Goal: Task Accomplishment & Management: Complete application form

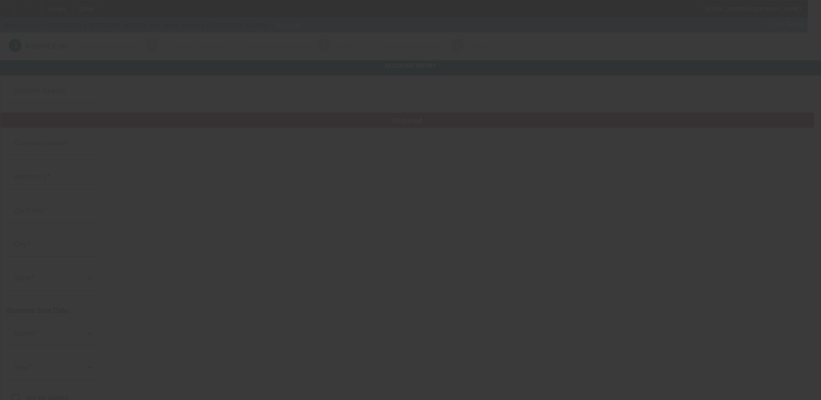
type input "[PERSON_NAME] and Sons Hauling"
type input "1987 [PERSON_NAME]"
type input "23139"
type input "Powhatan"
type input "[PHONE_NUMBER]"
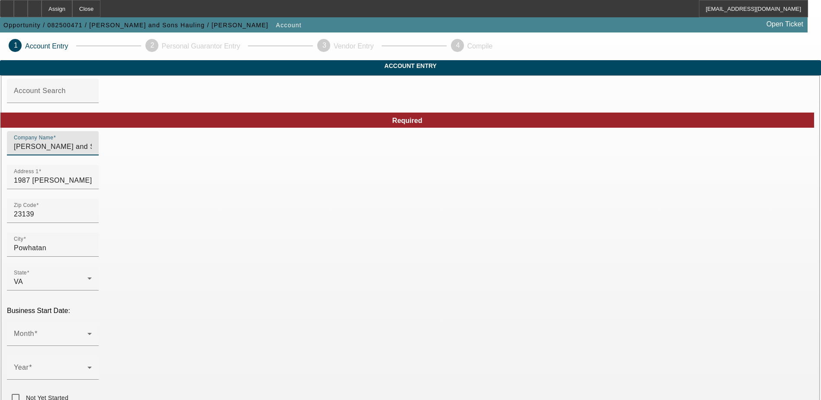
drag, startPoint x: 282, startPoint y: 161, endPoint x: 153, endPoint y: 170, distance: 128.8
type input "[PERSON_NAME] Hauling & Grading"
click at [92, 322] on div "Month" at bounding box center [53, 334] width 78 height 24
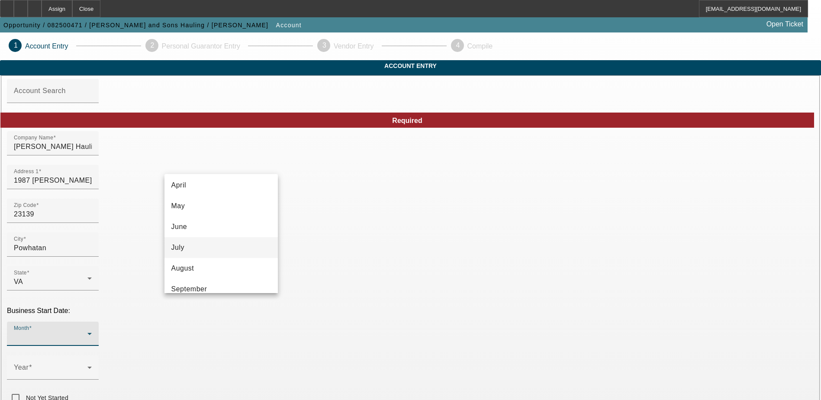
scroll to position [87, 0]
drag, startPoint x: 210, startPoint y: 228, endPoint x: 255, endPoint y: 276, distance: 65.8
click at [210, 228] on mat-option "June" at bounding box center [220, 226] width 113 height 21
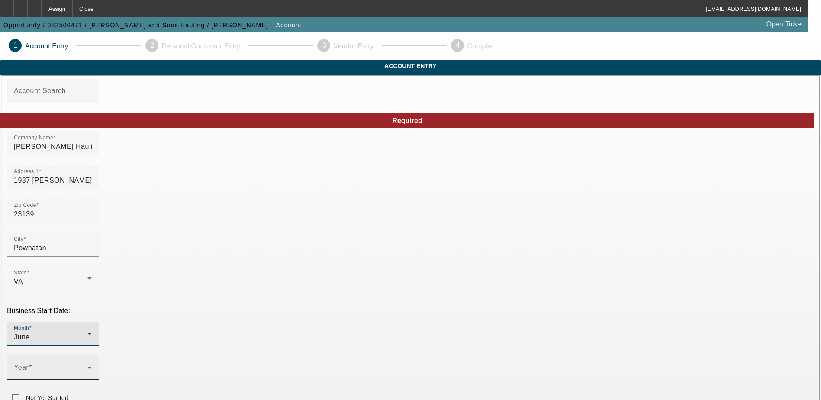
click at [29, 364] on mat-label "Year" at bounding box center [21, 367] width 15 height 7
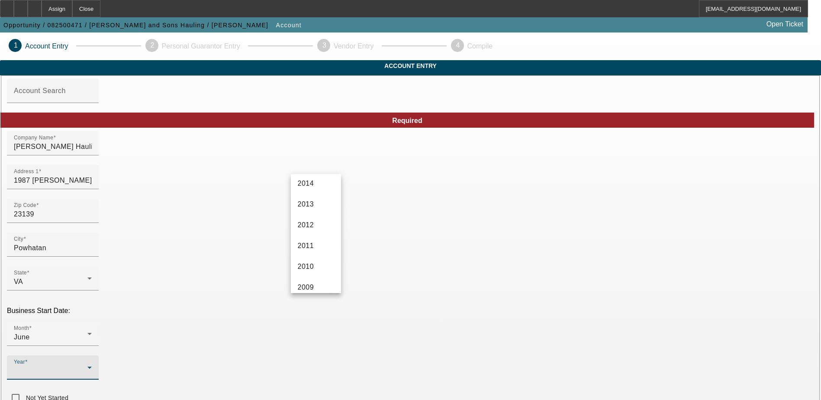
scroll to position [291, 0]
click at [313, 211] on span "2013" at bounding box center [306, 208] width 16 height 10
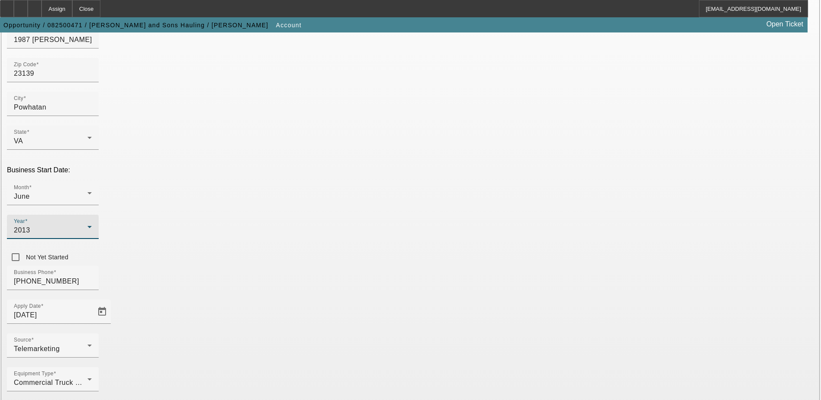
scroll to position [146, 0]
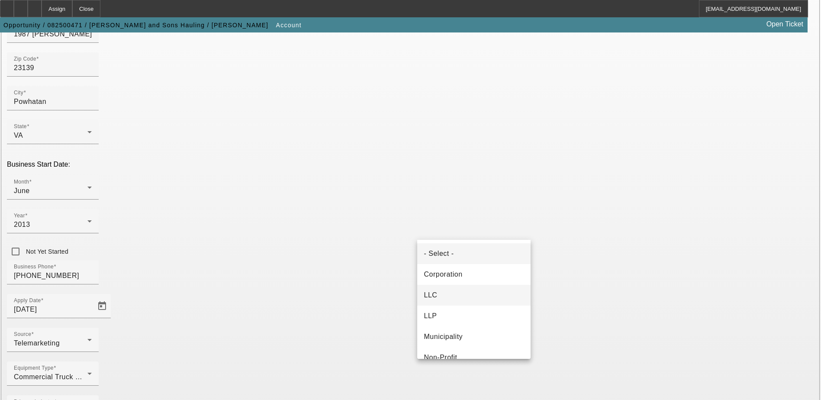
click at [461, 297] on mat-option "LLC" at bounding box center [473, 295] width 113 height 21
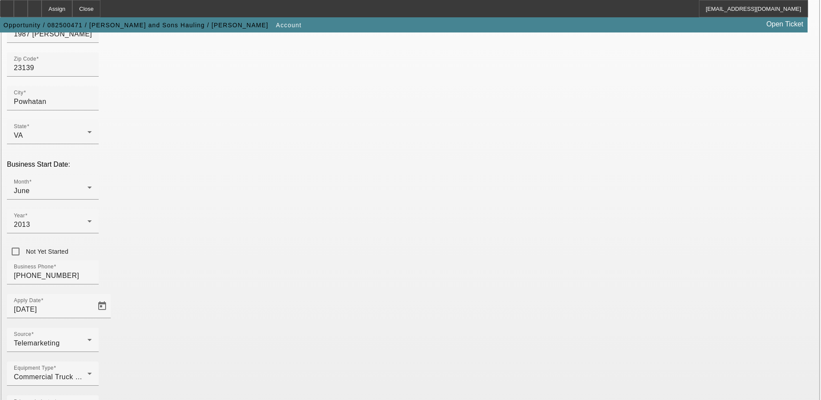
paste input "831813893"
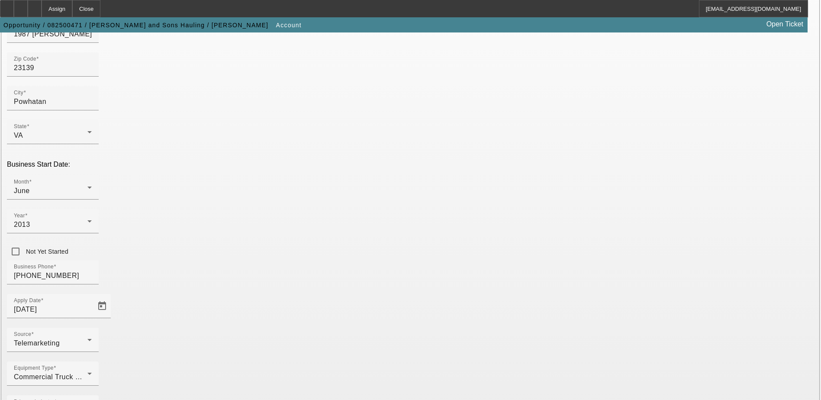
type input "831813893"
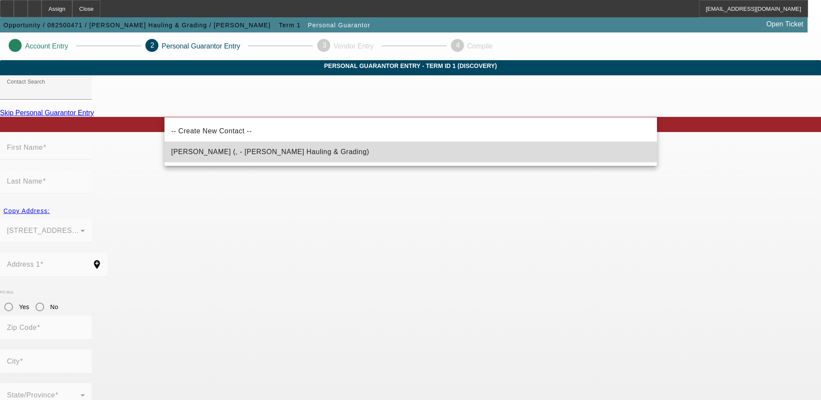
click at [270, 152] on span "[PERSON_NAME] (, - [PERSON_NAME] Hauling & Grading)" at bounding box center [270, 151] width 198 height 7
type input "[PERSON_NAME] (, - [PERSON_NAME] Hauling & Grading)"
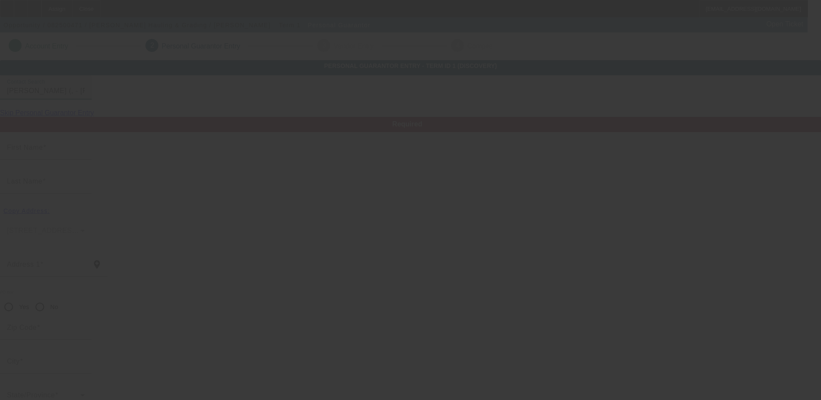
type input "Niles"
type input "[PERSON_NAME]"
radio input "true"
type input "[PHONE_NUMBER]"
type input "225-02-5236"
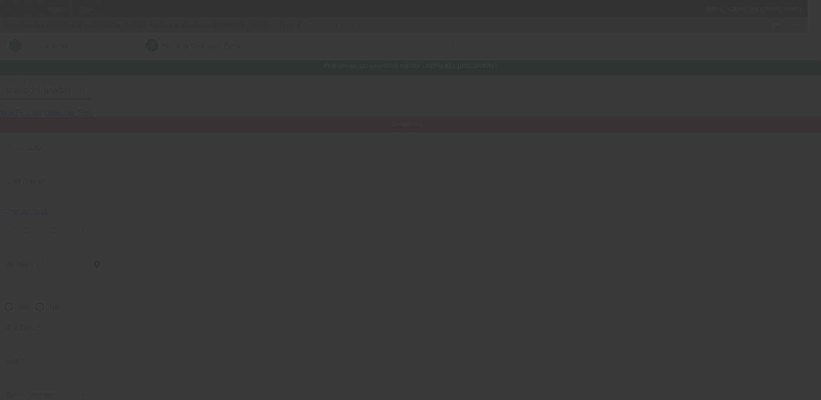
type input "[EMAIL_ADDRESS][DOMAIN_NAME]"
type input "[PHONE_NUMBER]"
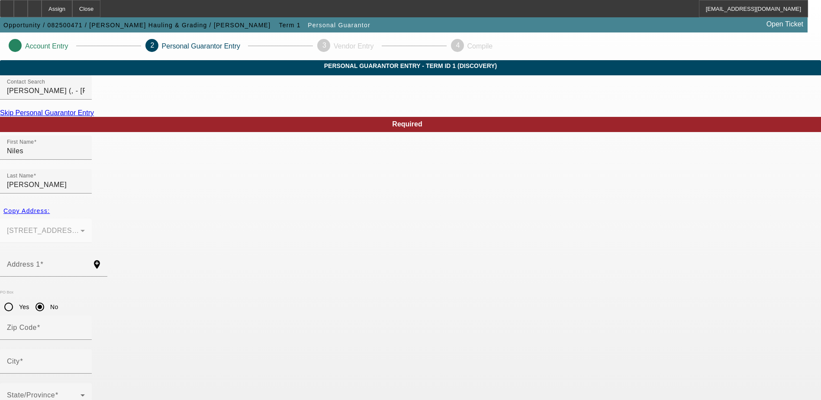
click at [107, 277] on div at bounding box center [53, 282] width 107 height 10
click at [85, 263] on input "Address 1" at bounding box center [46, 268] width 78 height 10
click at [85, 252] on div "Address 1" at bounding box center [46, 264] width 78 height 24
paste input "1987 [PERSON_NAME]"
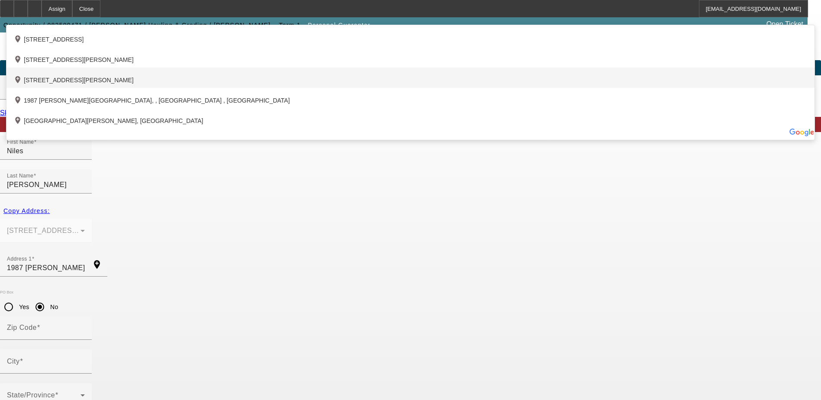
click at [320, 88] on div "add_location [STREET_ADDRESS][PERSON_NAME]" at bounding box center [410, 78] width 808 height 20
type input "1987 [PERSON_NAME][GEOGRAPHIC_DATA]"
type input "23139"
type input "Powhatan"
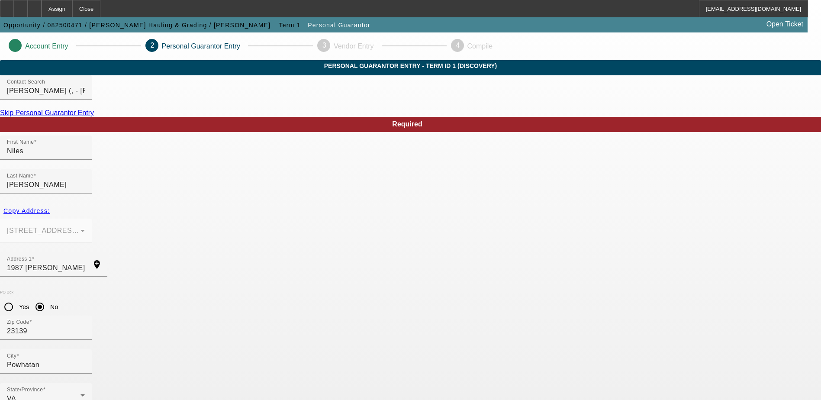
type input "100"
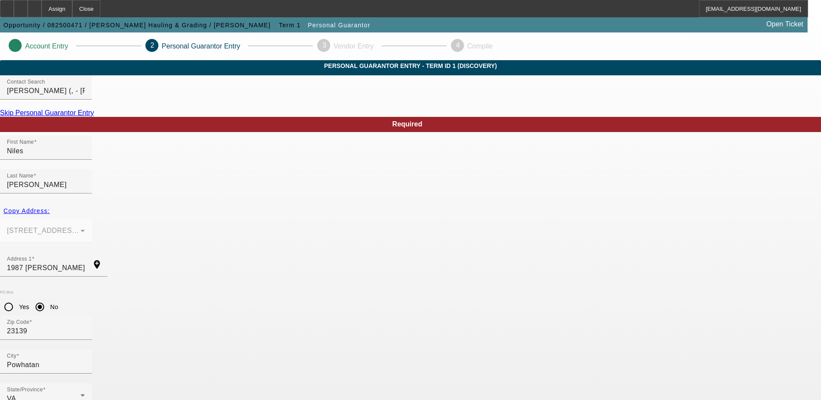
paste input "nagoode5"
type input "[EMAIL_ADDRESS][DOMAIN_NAME]"
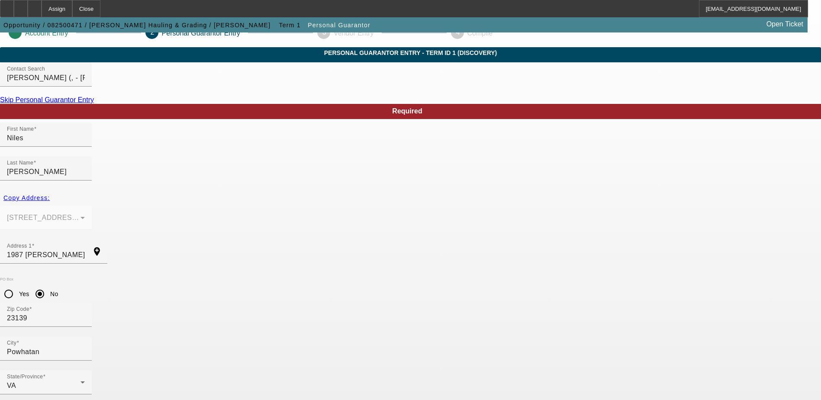
scroll to position [23, 0]
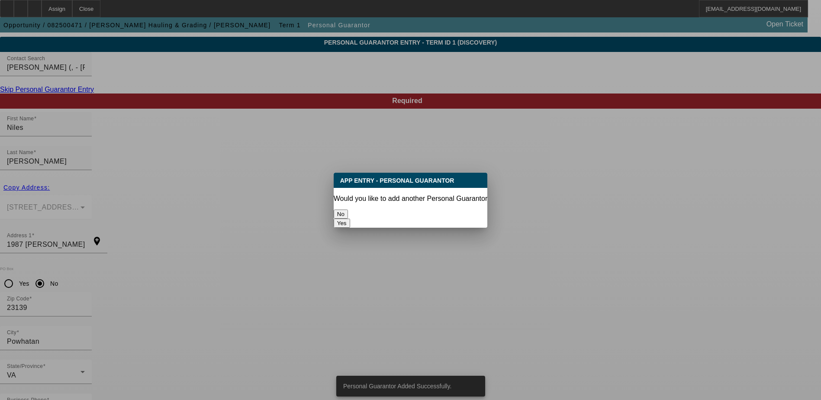
scroll to position [0, 0]
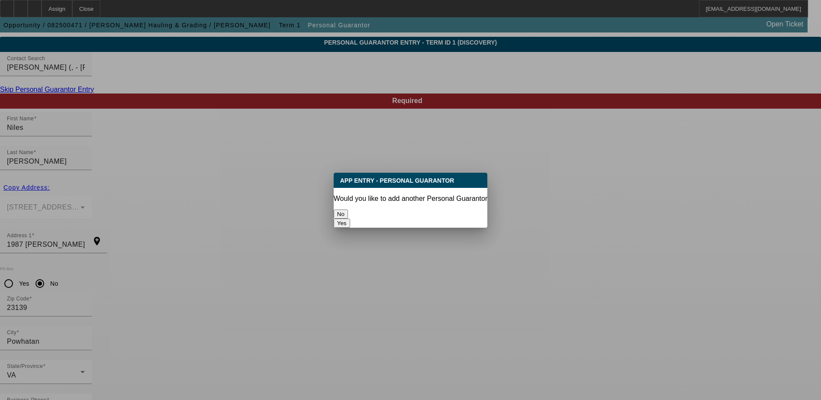
click at [348, 209] on button "No" at bounding box center [341, 213] width 14 height 9
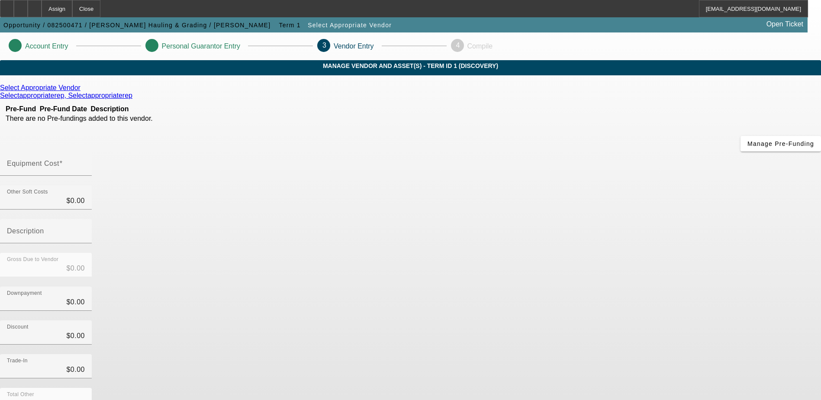
click at [59, 160] on mat-label "Equipment Cost" at bounding box center [33, 163] width 52 height 7
click at [85, 162] on input "Equipment Cost" at bounding box center [46, 167] width 78 height 10
type input "7"
type input "$7.00"
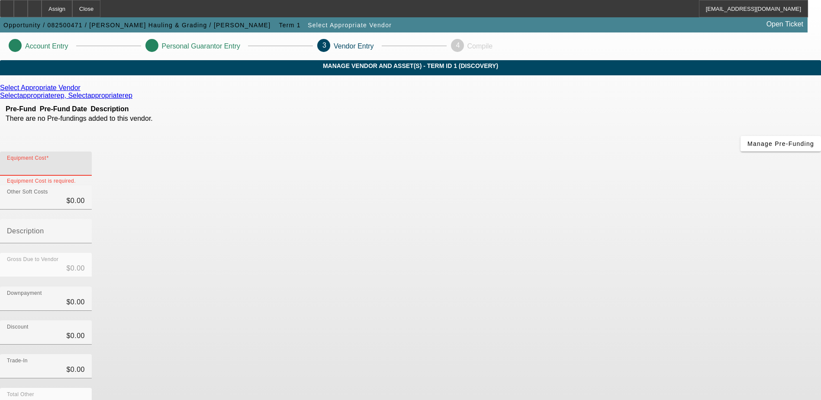
type input "$7.00"
type input "75"
type input "$75.00"
type input "750"
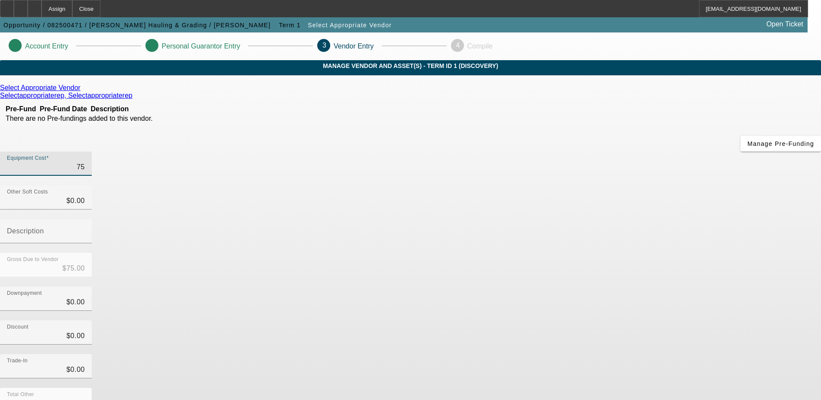
type input "$750.00"
type input "7500"
type input "$7,500.00"
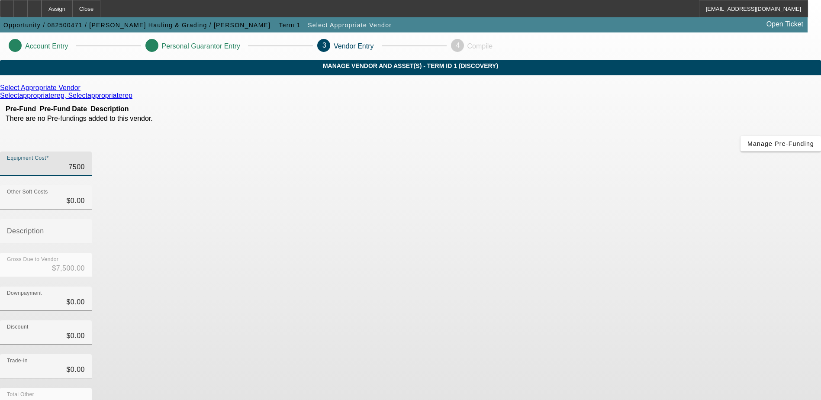
type input "75000"
type input "$75,000.00"
click at [589, 320] on div "Discount $0.00" at bounding box center [410, 337] width 821 height 34
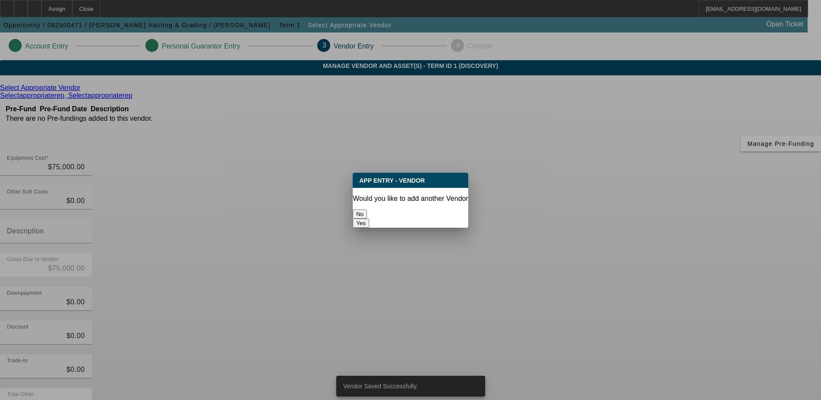
click at [367, 211] on button "No" at bounding box center [360, 213] width 14 height 9
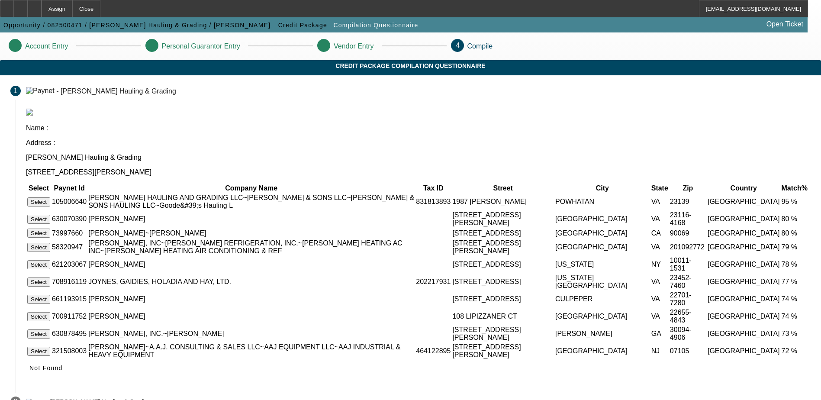
click at [50, 197] on button "Select" at bounding box center [38, 201] width 23 height 9
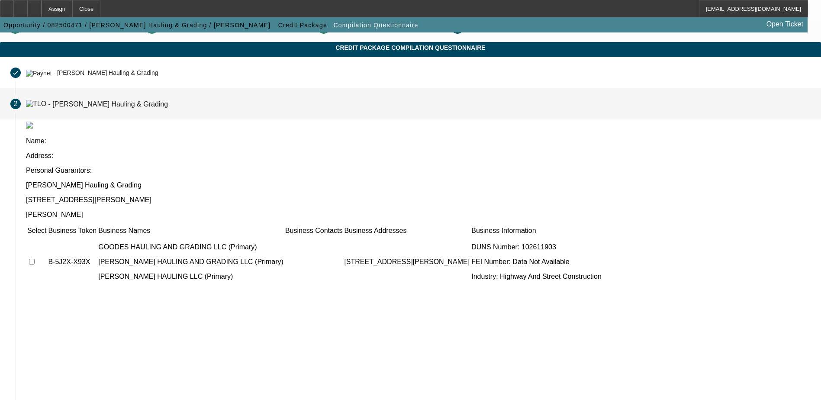
click at [35, 259] on input "checkbox" at bounding box center [32, 262] width 6 height 6
checkbox input "true"
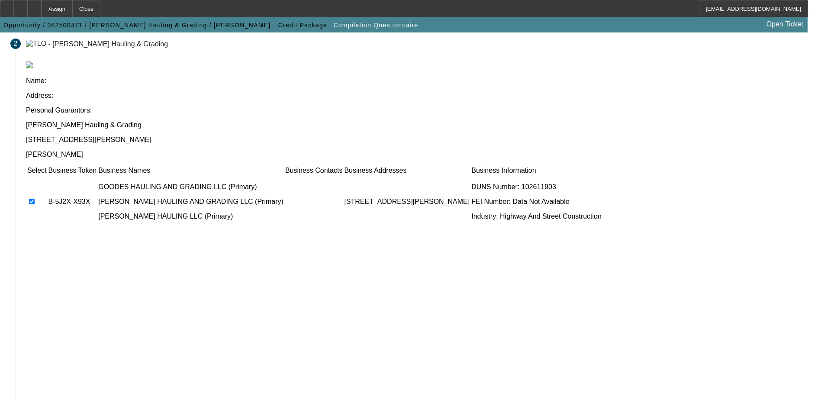
scroll to position [79, 0]
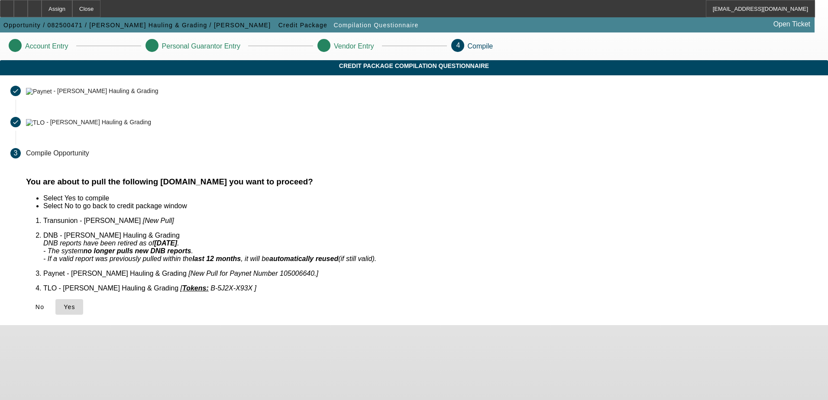
click at [64, 303] on icon at bounding box center [64, 306] width 0 height 7
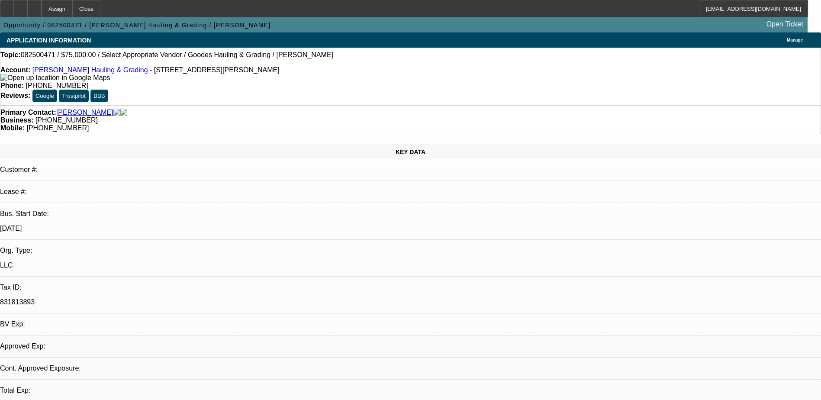
select select "0"
select select "2"
select select "0.1"
select select "4"
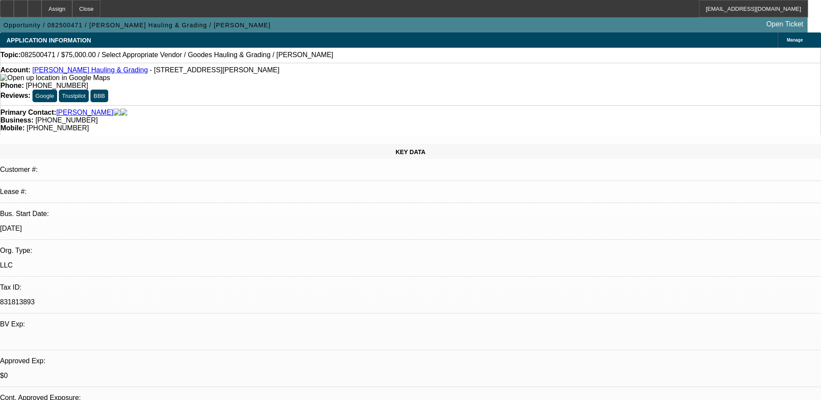
click at [93, 72] on link "[PERSON_NAME] Hauling & Grading" at bounding box center [90, 69] width 116 height 7
drag, startPoint x: 663, startPoint y: 329, endPoint x: 662, endPoint y: 321, distance: 7.4
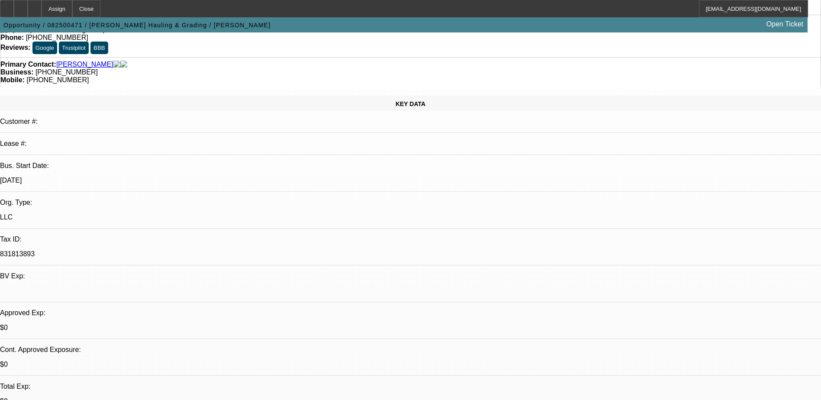
scroll to position [43, 0]
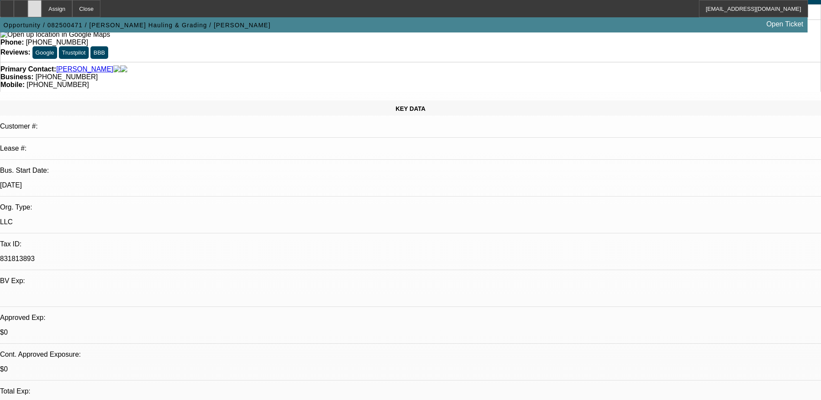
click at [42, 10] on div at bounding box center [35, 8] width 14 height 17
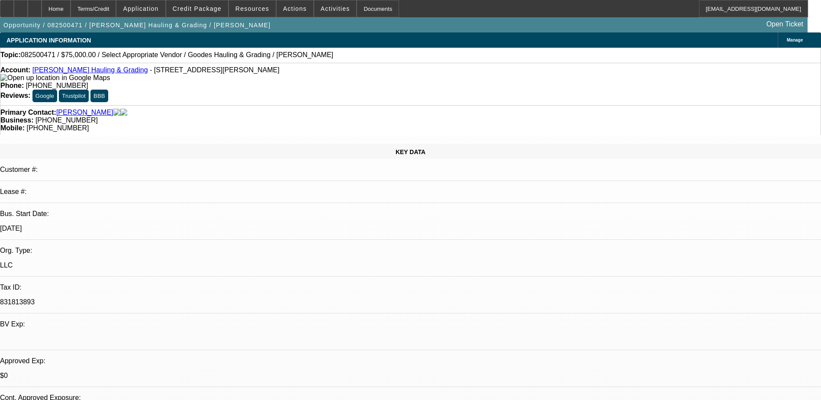
select select "0"
select select "2"
select select "0.1"
select select "4"
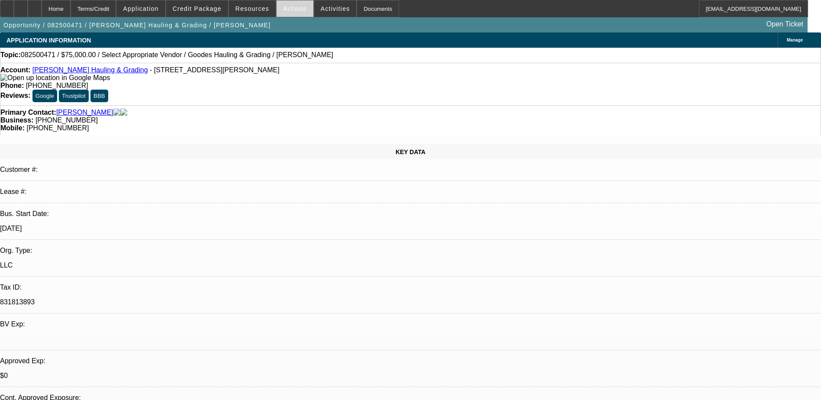
click at [290, 6] on span "Actions" at bounding box center [295, 8] width 24 height 7
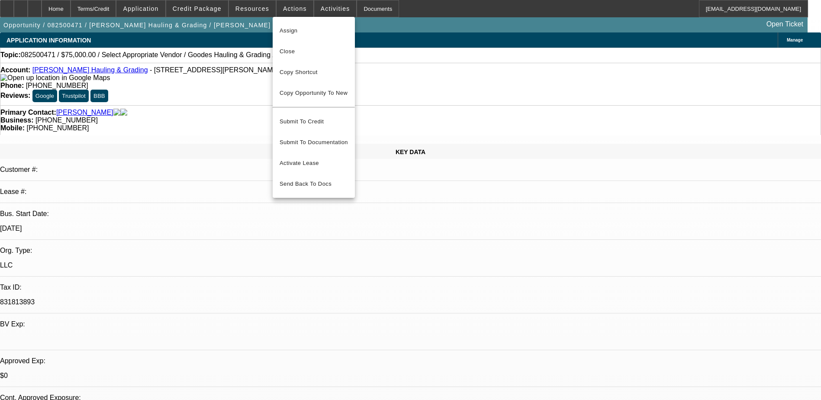
click at [245, 6] on div at bounding box center [410, 200] width 821 height 400
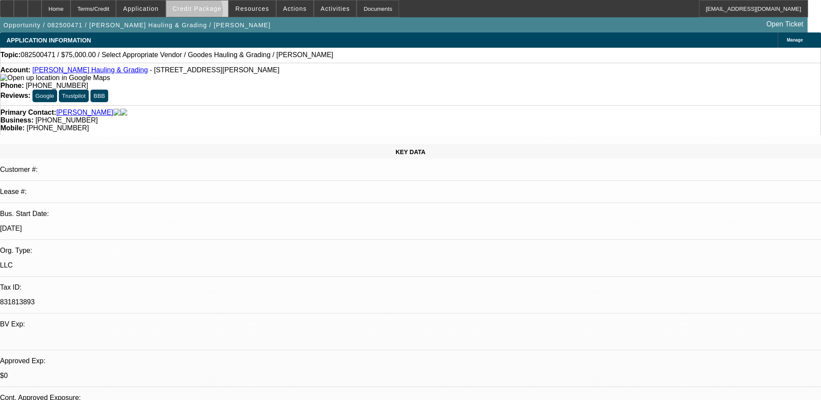
click at [207, 13] on span at bounding box center [197, 8] width 62 height 21
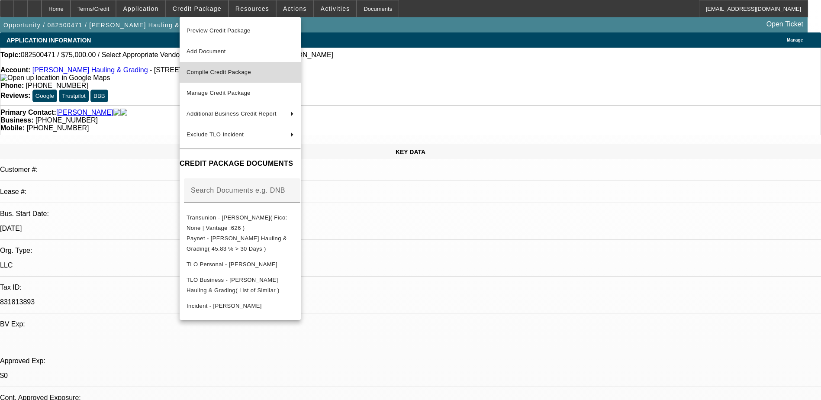
click at [223, 71] on span "Compile Credit Package" at bounding box center [219, 72] width 64 height 6
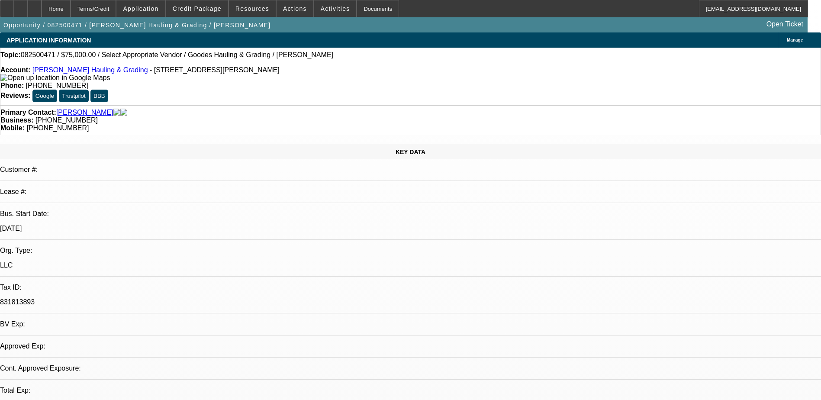
select select "0"
select select "2"
select select "0.1"
select select "4"
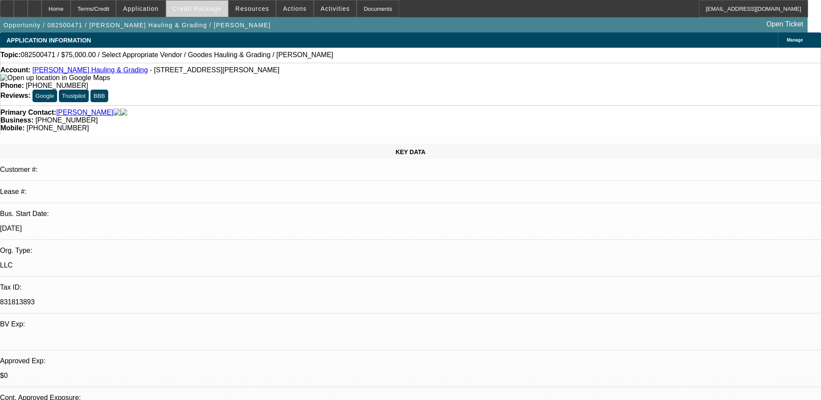
click at [194, 12] on span "Credit Package" at bounding box center [197, 8] width 49 height 7
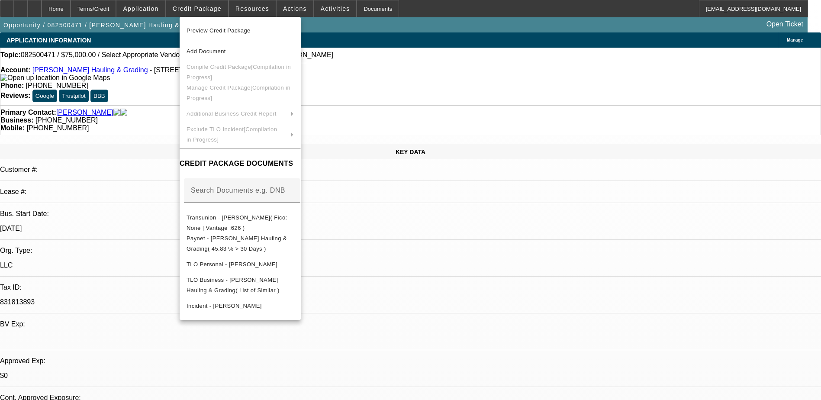
click at [166, 11] on div at bounding box center [410, 200] width 821 height 400
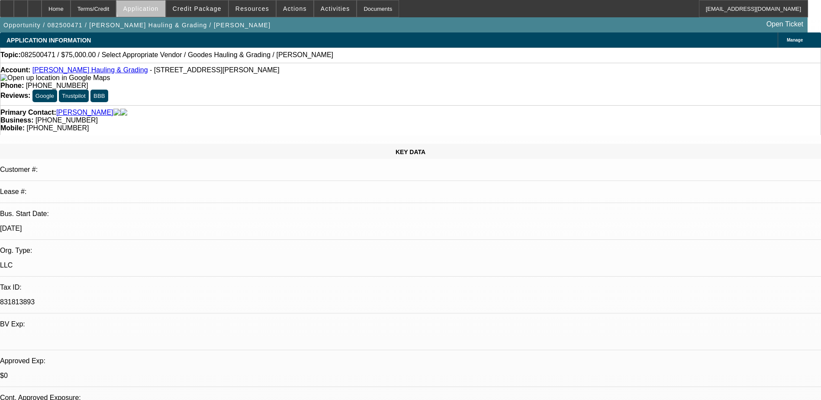
click at [158, 9] on span "Application" at bounding box center [140, 8] width 35 height 7
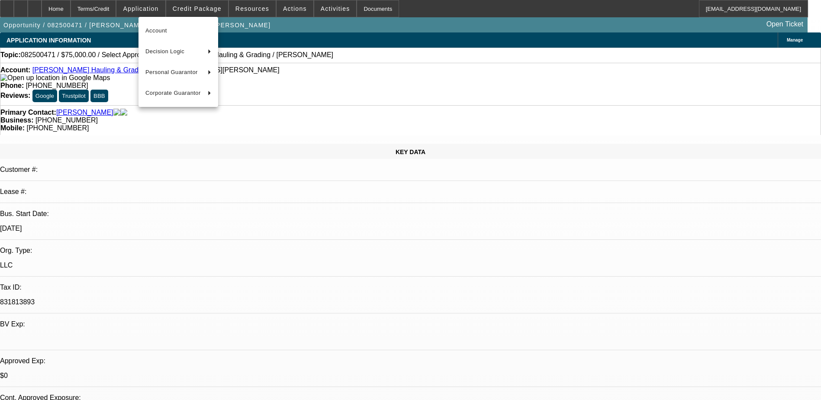
click at [197, 6] on div at bounding box center [410, 200] width 821 height 400
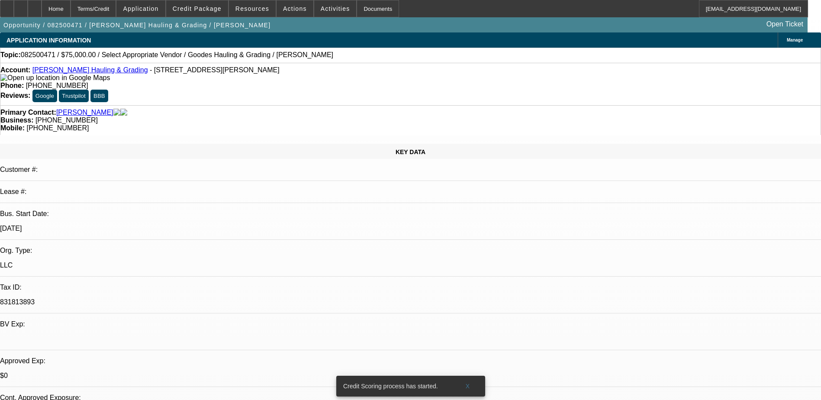
click at [197, 6] on span "Credit Package" at bounding box center [197, 8] width 49 height 7
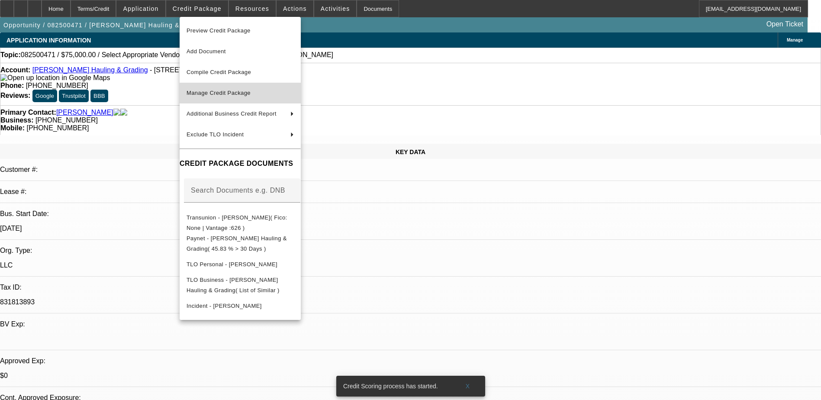
click at [237, 93] on span "Manage Credit Package" at bounding box center [219, 93] width 64 height 6
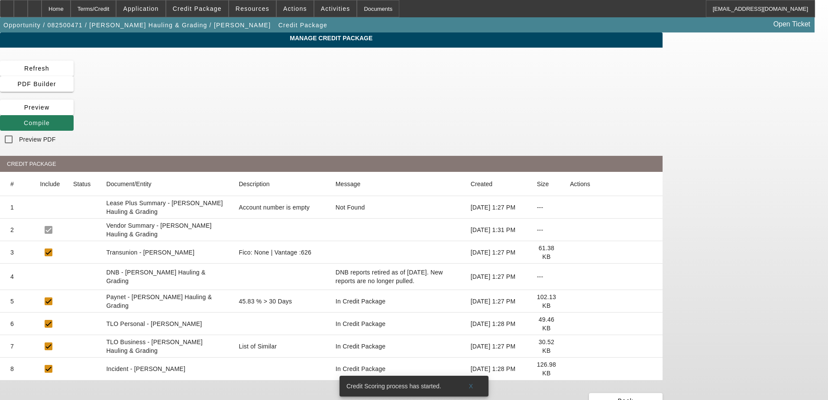
click at [74, 113] on span at bounding box center [37, 123] width 74 height 21
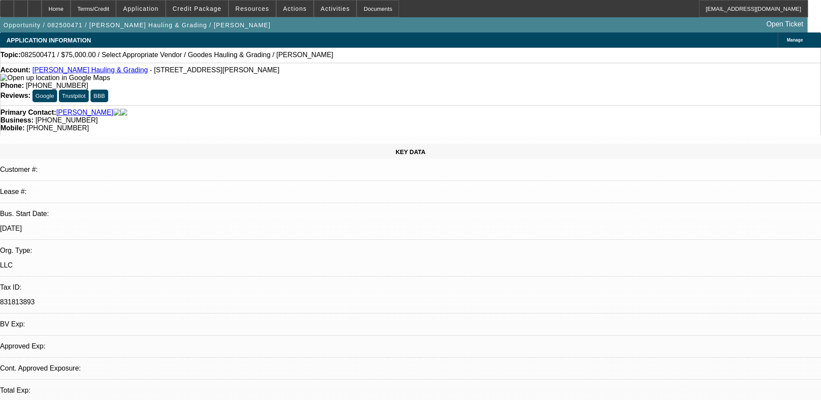
select select "0"
select select "2"
select select "0.1"
select select "4"
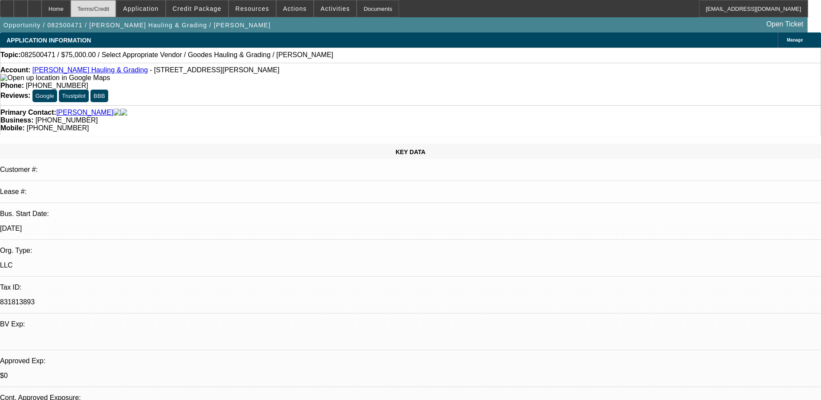
click at [111, 10] on div "Terms/Credit" at bounding box center [94, 8] width 46 height 17
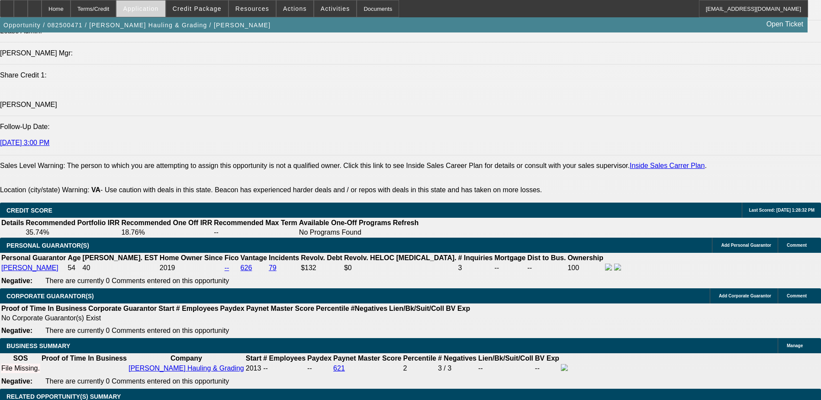
click at [157, 4] on span at bounding box center [140, 8] width 48 height 21
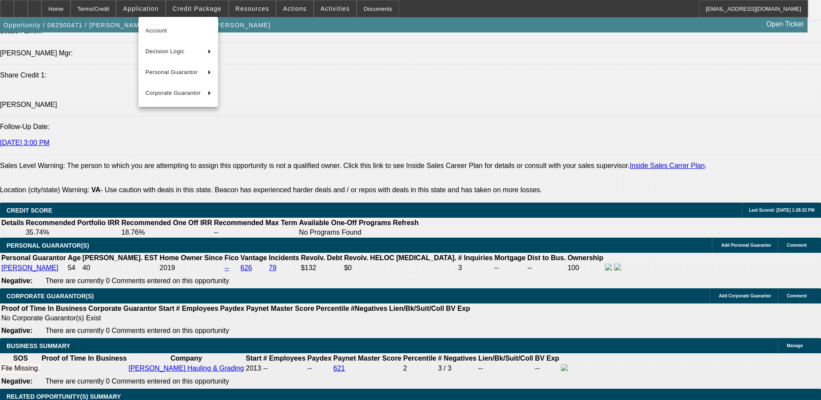
click at [200, 6] on div at bounding box center [410, 200] width 821 height 400
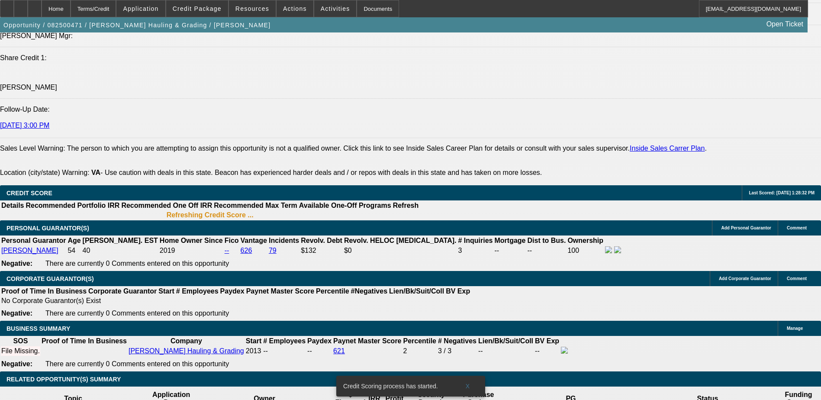
click at [200, 6] on span "Credit Package" at bounding box center [197, 8] width 49 height 7
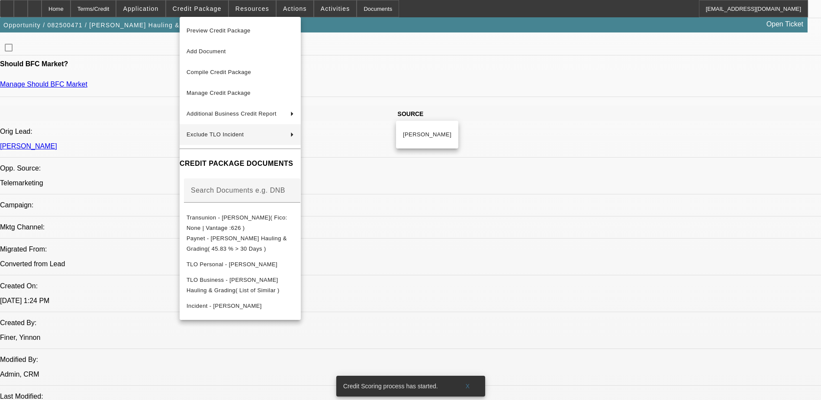
click at [551, 255] on div at bounding box center [410, 200] width 821 height 400
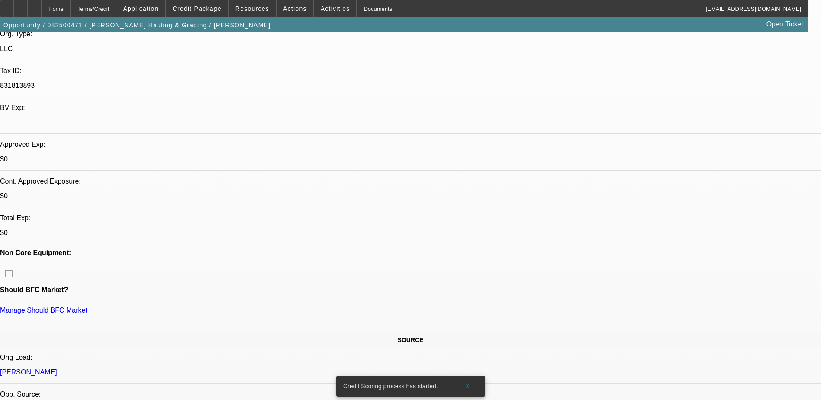
scroll to position [0, 0]
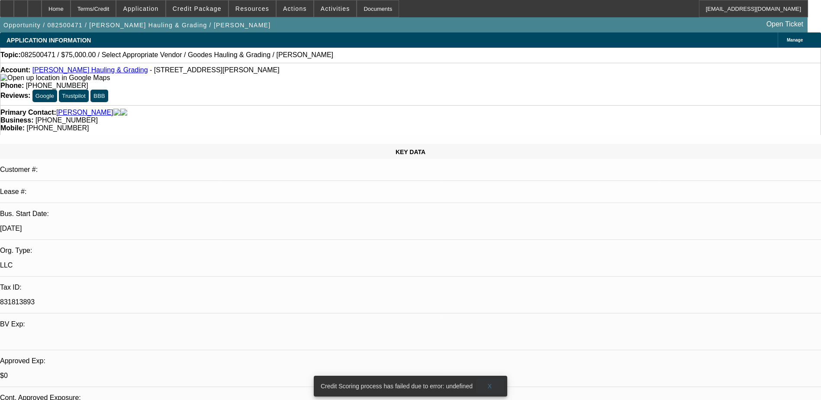
click at [488, 383] on span "X" at bounding box center [490, 386] width 5 height 7
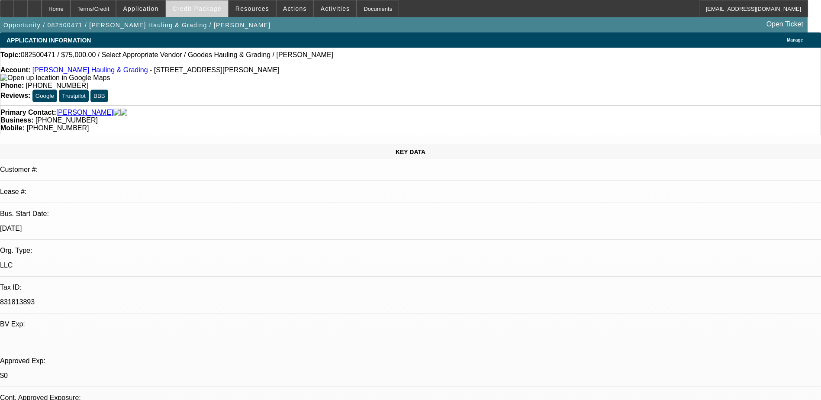
click at [184, 7] on span at bounding box center [197, 8] width 62 height 21
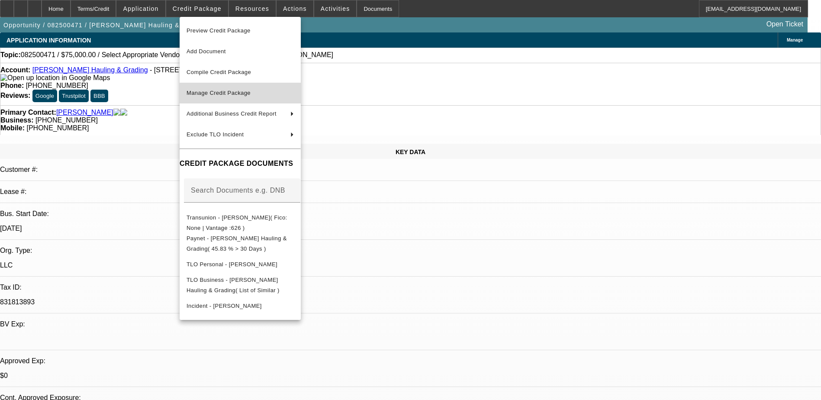
click at [267, 93] on span "Manage Credit Package" at bounding box center [240, 93] width 107 height 10
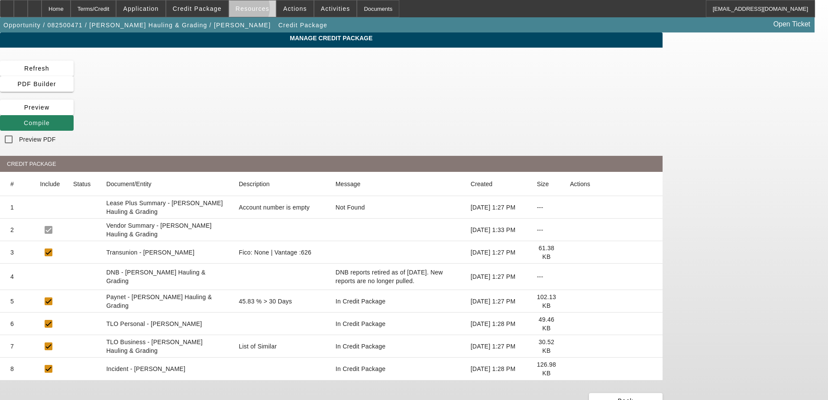
click at [245, 10] on span "Resources" at bounding box center [252, 8] width 34 height 7
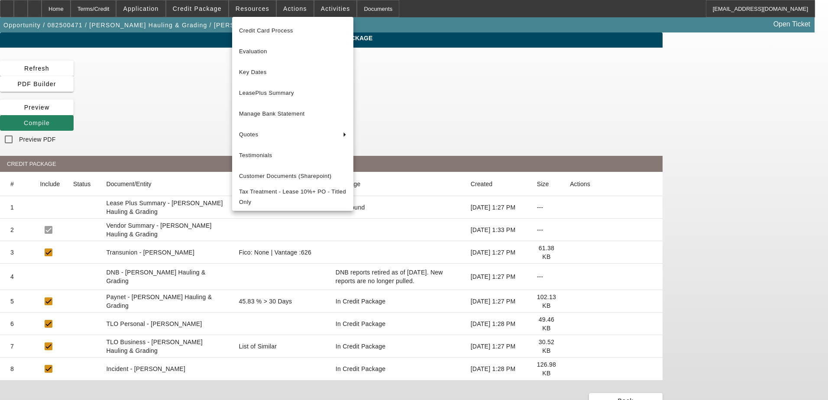
click at [286, 4] on div at bounding box center [414, 200] width 828 height 400
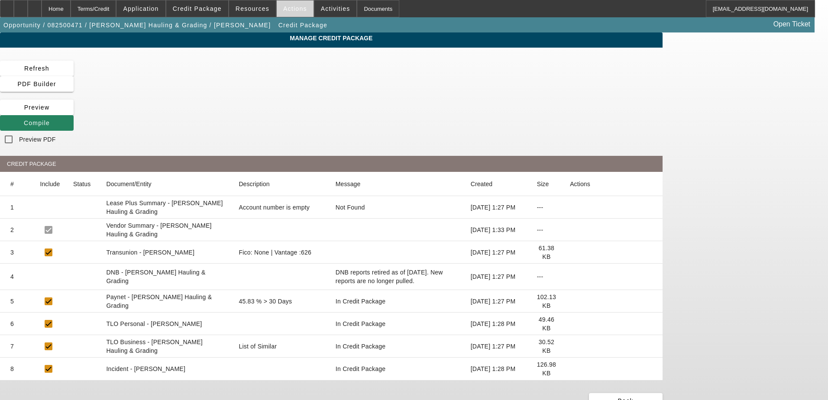
click at [286, 7] on span "Actions" at bounding box center [295, 8] width 24 height 7
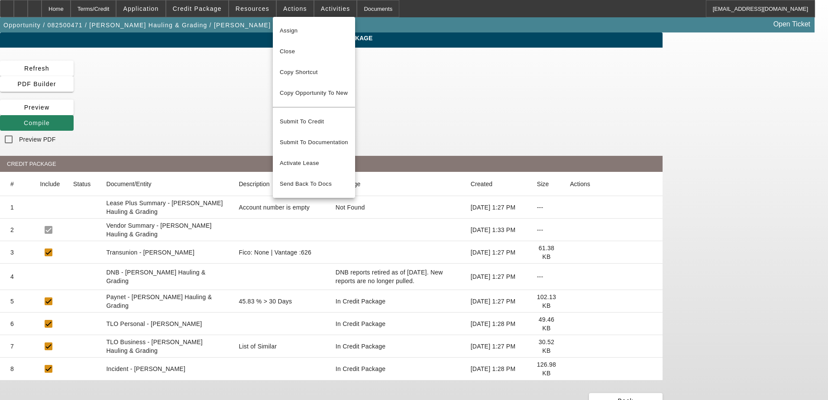
click at [202, 10] on div at bounding box center [414, 200] width 828 height 400
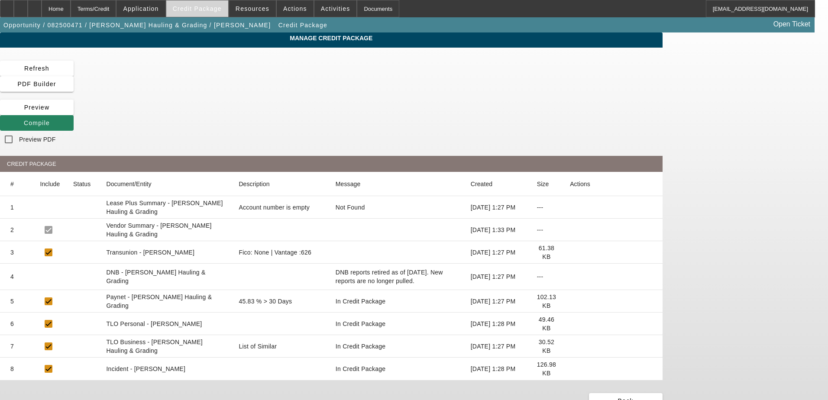
click at [209, 8] on span "Credit Package" at bounding box center [197, 8] width 49 height 7
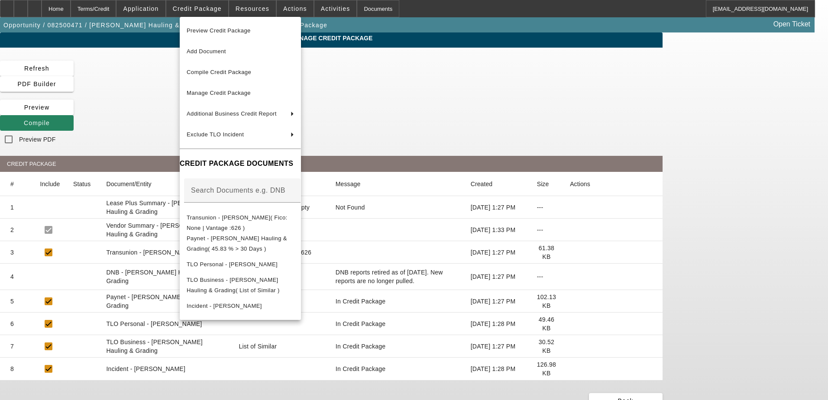
click at [12, 72] on div at bounding box center [414, 200] width 828 height 400
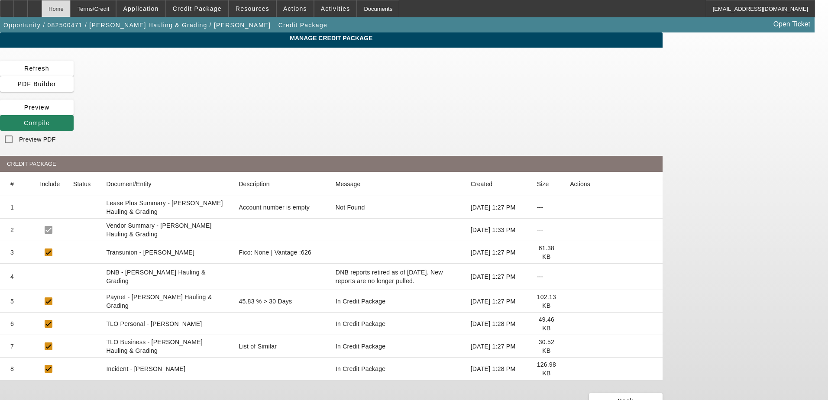
click at [71, 5] on div "Home" at bounding box center [56, 8] width 29 height 17
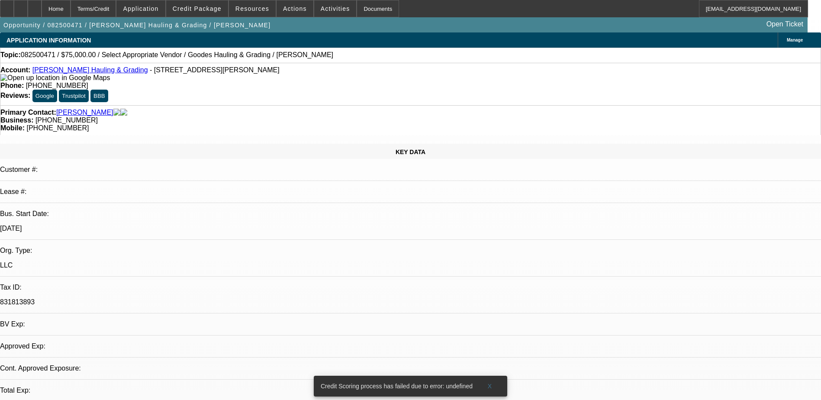
select select "0"
select select "2"
select select "0.1"
select select "4"
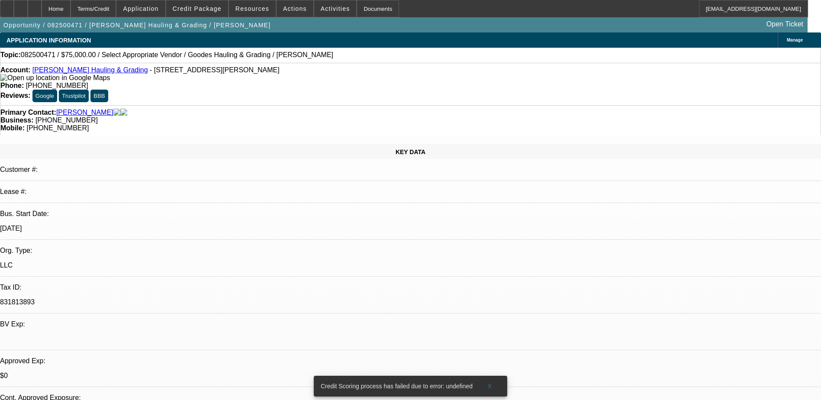
click at [76, 72] on link "[PERSON_NAME] Hauling & Grading" at bounding box center [90, 69] width 116 height 7
click at [42, 7] on div at bounding box center [35, 8] width 14 height 17
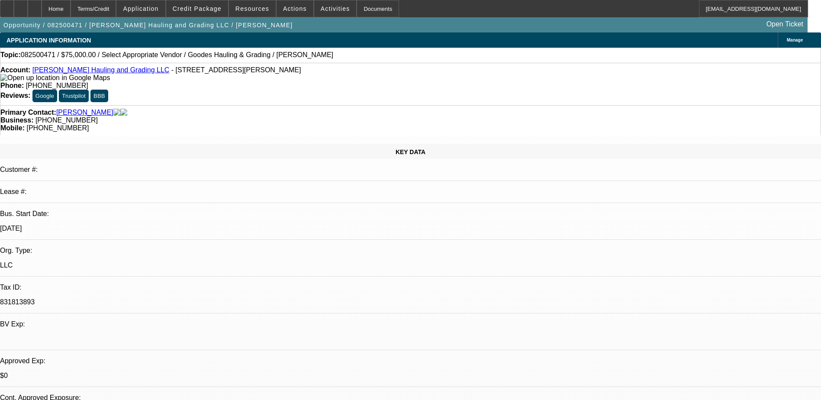
select select "0"
select select "2"
select select "0.1"
select select "4"
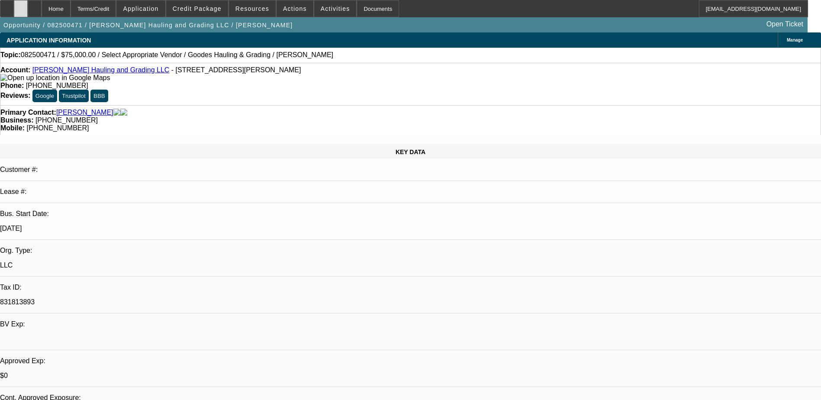
click at [21, 6] on icon at bounding box center [21, 6] width 0 height 0
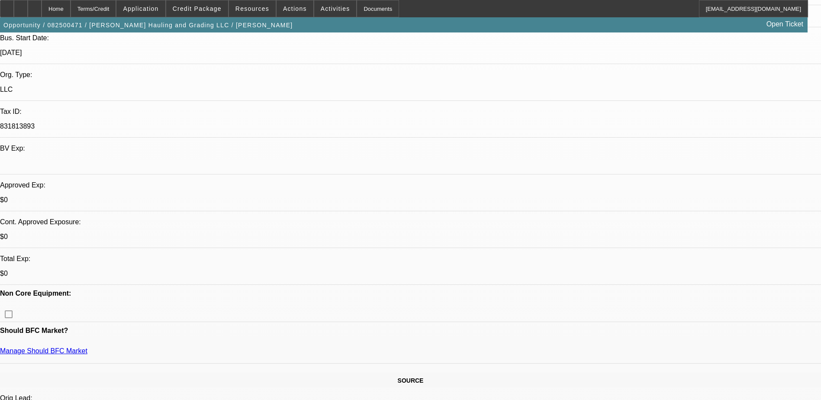
scroll to position [173, 0]
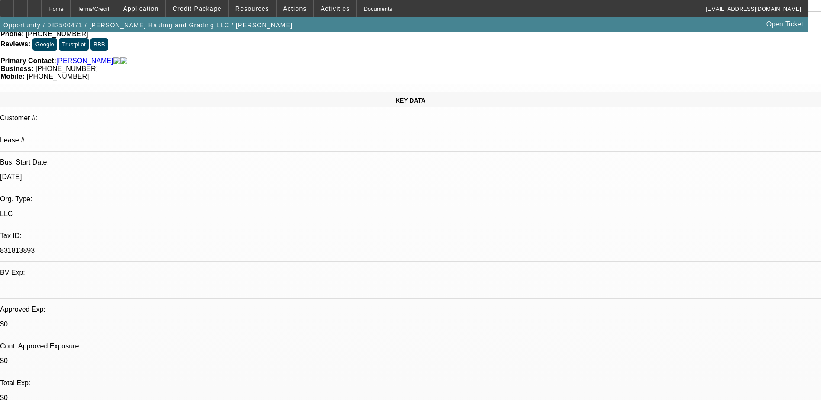
scroll to position [0, 0]
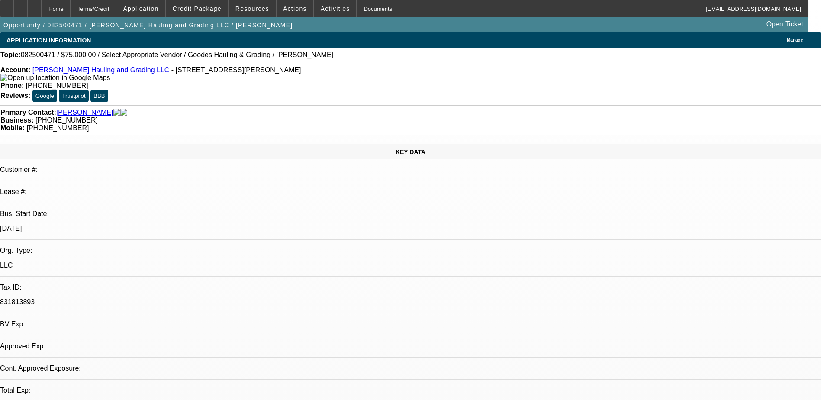
select select "0"
select select "2"
select select "0.1"
select select "1"
select select "2"
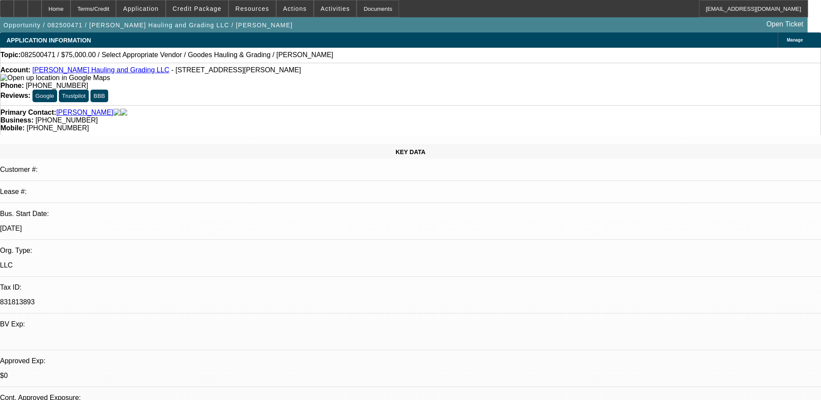
select select "4"
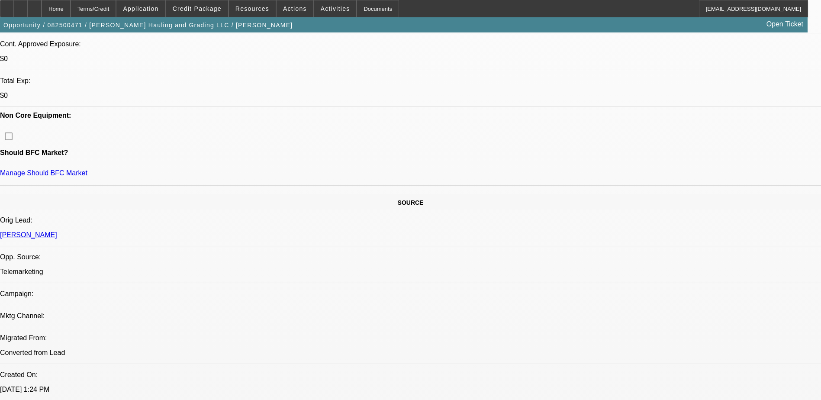
scroll to position [346, 0]
